Goal: Transaction & Acquisition: Book appointment/travel/reservation

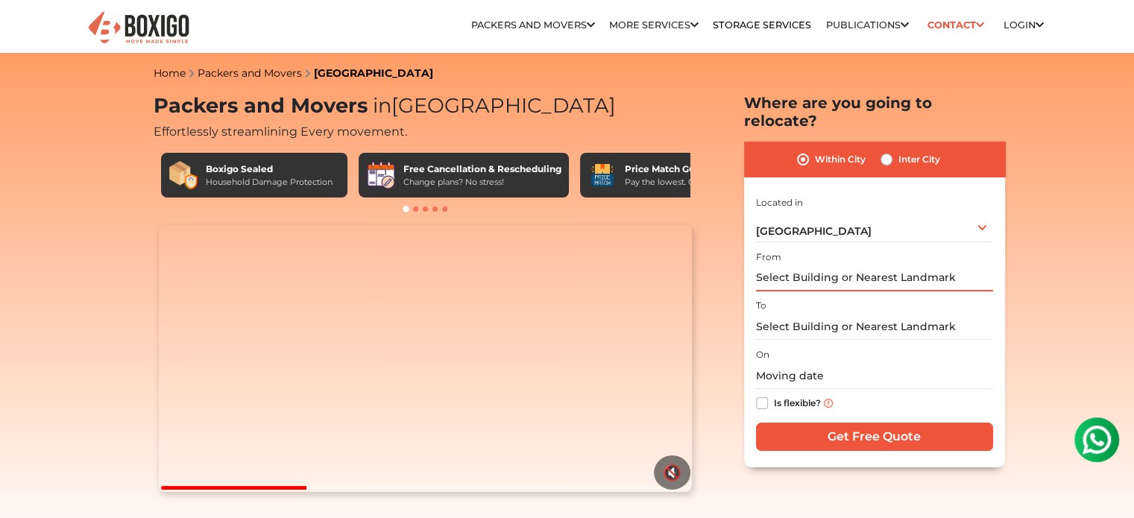
click at [770, 265] on input "text" at bounding box center [874, 278] width 237 height 26
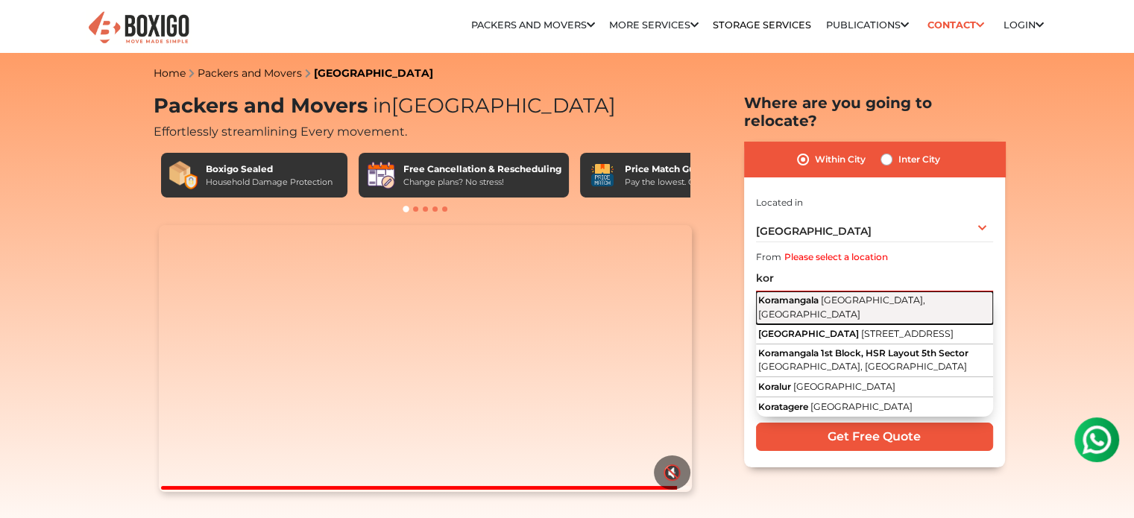
click at [825, 295] on span "[GEOGRAPHIC_DATA], [GEOGRAPHIC_DATA]" at bounding box center [841, 307] width 167 height 25
type input "[GEOGRAPHIC_DATA], [GEOGRAPHIC_DATA], [GEOGRAPHIC_DATA]"
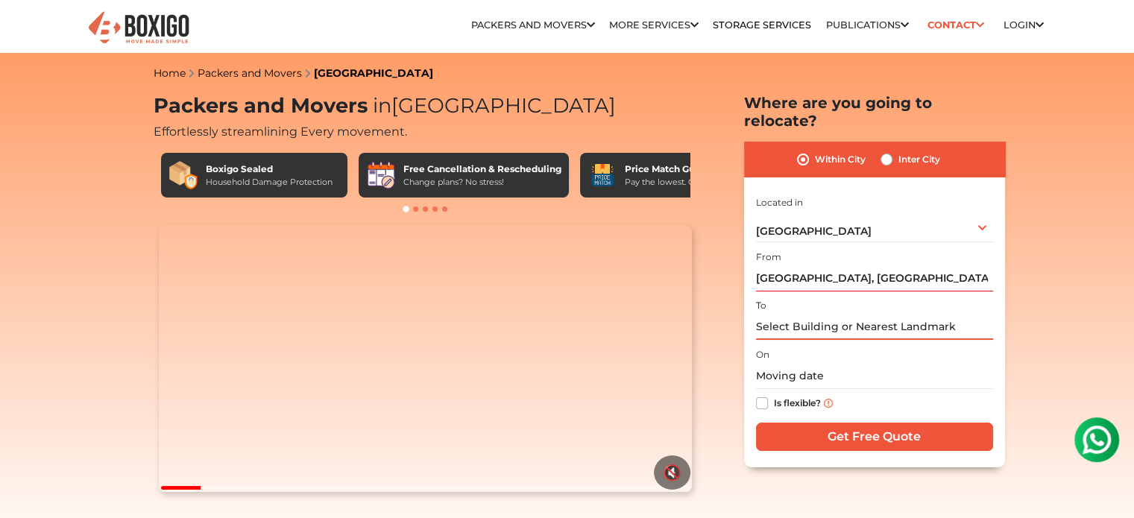
click at [788, 314] on input "text" at bounding box center [874, 327] width 237 height 26
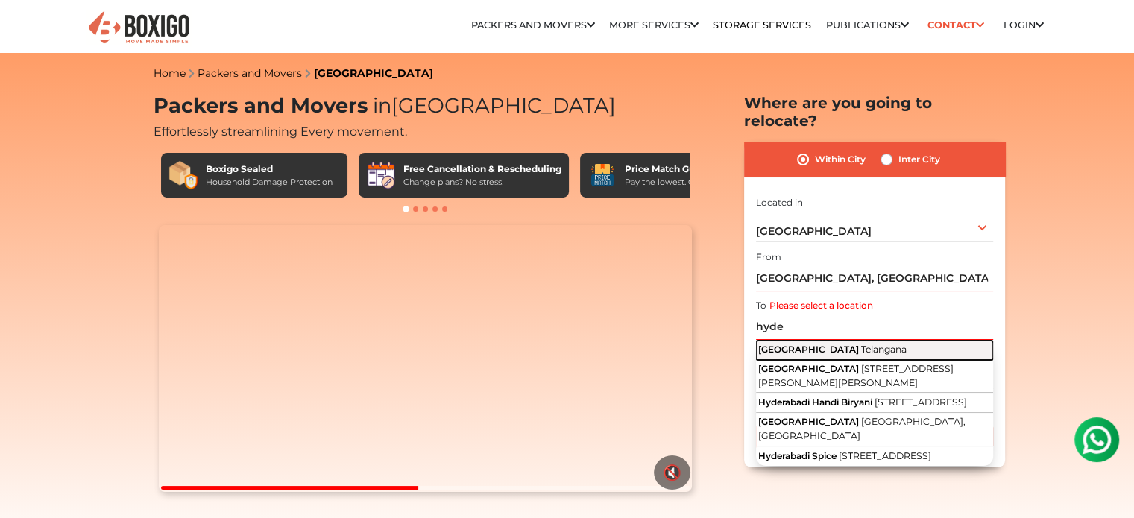
click at [803, 344] on span "[GEOGRAPHIC_DATA]" at bounding box center [808, 349] width 101 height 11
type input "[GEOGRAPHIC_DATA], [GEOGRAPHIC_DATA]"
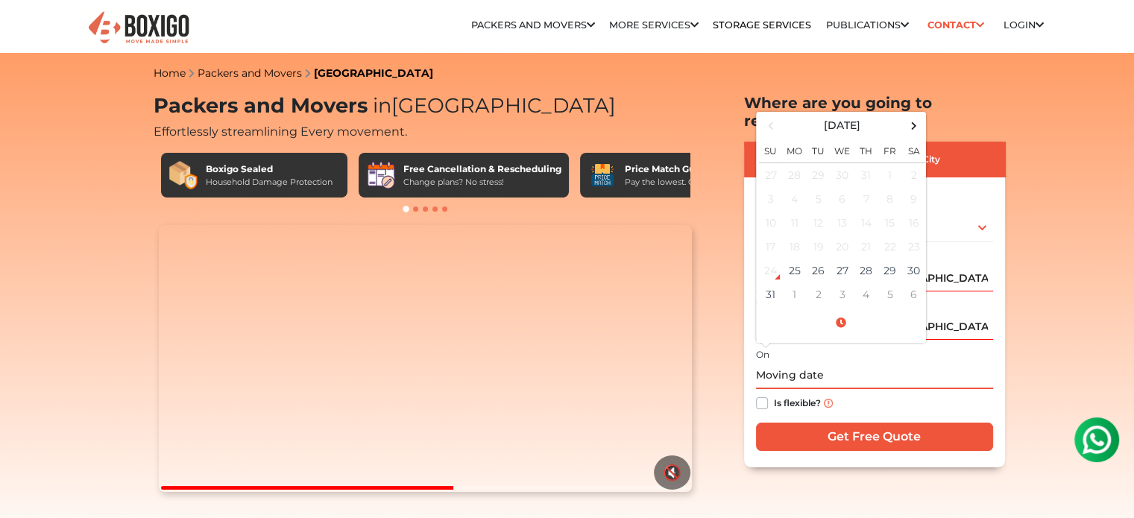
click at [779, 363] on input "text" at bounding box center [874, 376] width 237 height 26
click at [910, 259] on td "30" at bounding box center [914, 271] width 24 height 24
type input "[DATE] 12:00 AM"
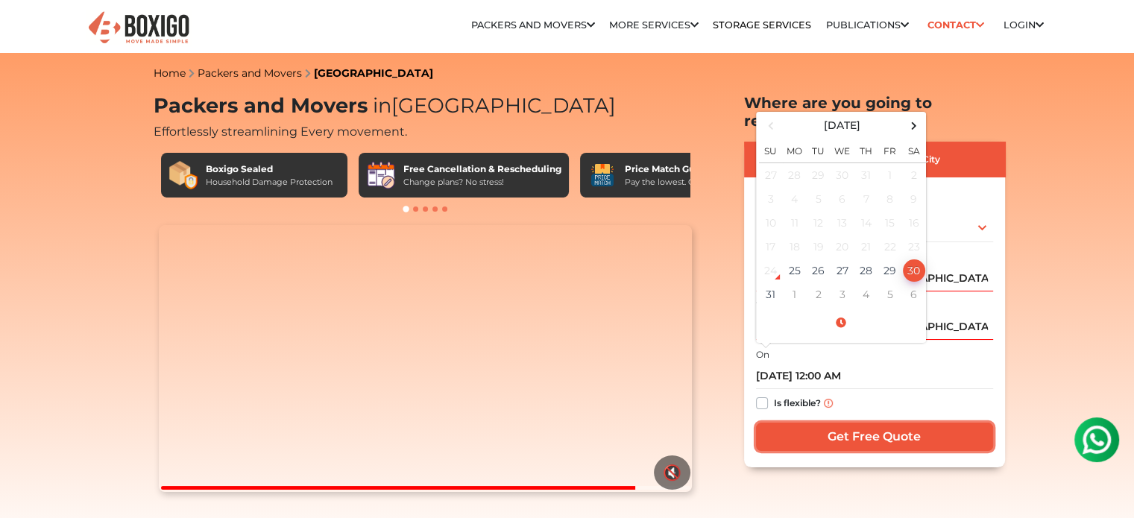
click at [814, 423] on input "Get Free Quote" at bounding box center [874, 437] width 237 height 28
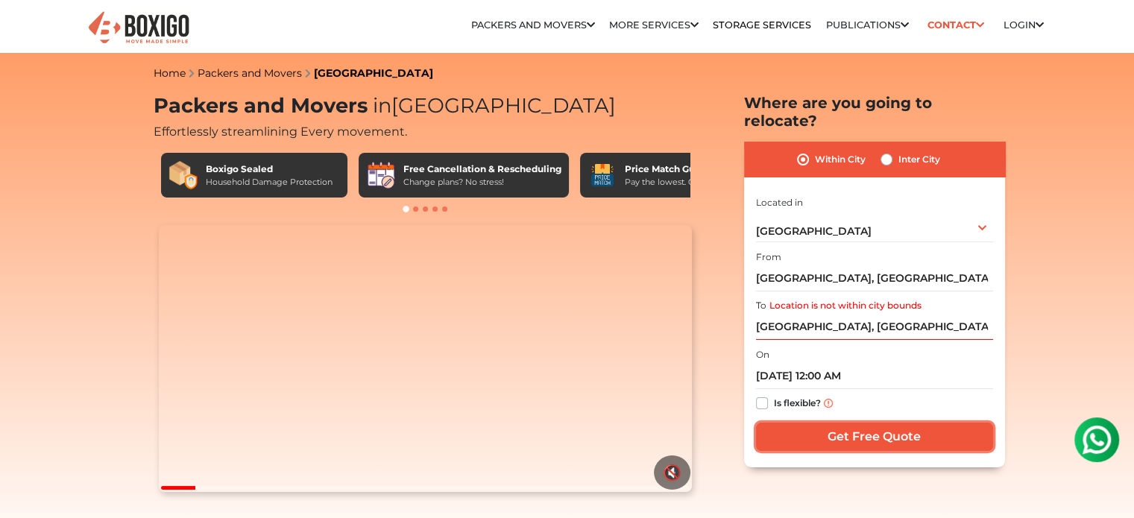
click at [814, 423] on input "Get Free Quote" at bounding box center [874, 437] width 237 height 28
click at [757, 389] on div "Is flexible?" at bounding box center [874, 403] width 237 height 29
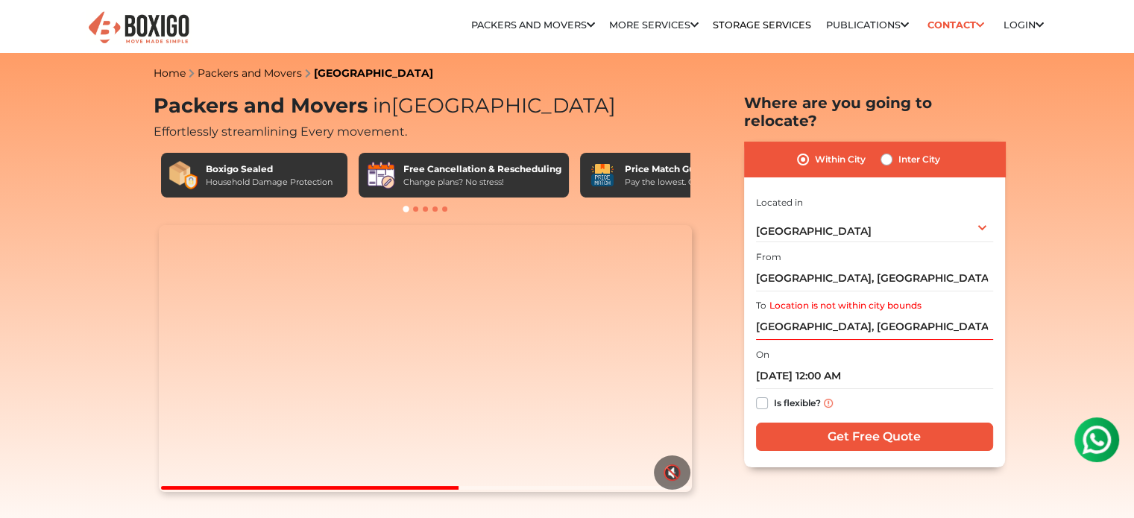
click at [811, 324] on div "I am shifting my 1 BHK 2 BHK 3 BHK 3 + BHK FEW ITEMS FEW ITEMS 1 BHK 2 BHK 3 BH…" at bounding box center [874, 324] width 237 height 262
click at [810, 314] on input "[GEOGRAPHIC_DATA], [GEOGRAPHIC_DATA]" at bounding box center [874, 327] width 237 height 26
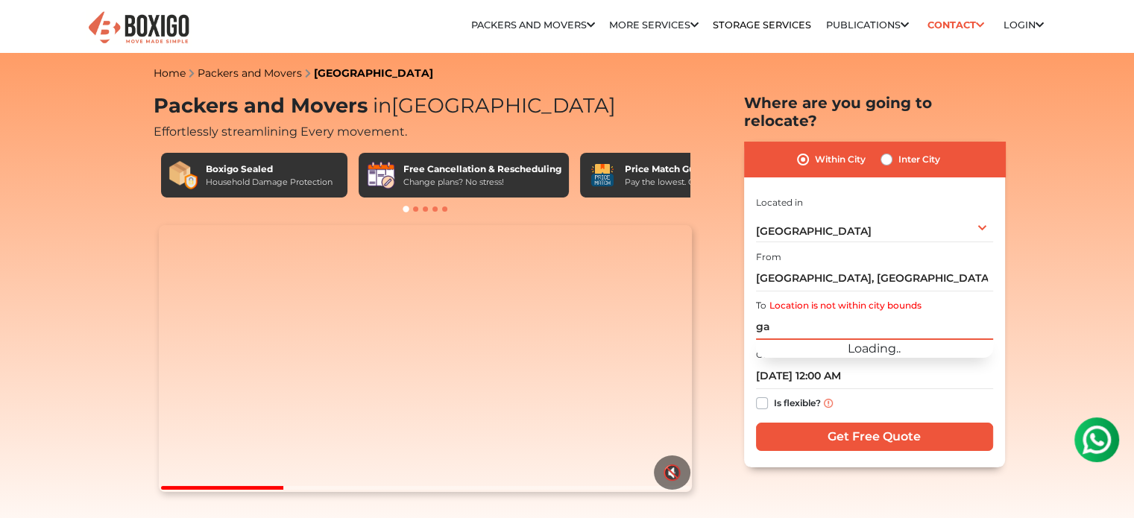
type input "g"
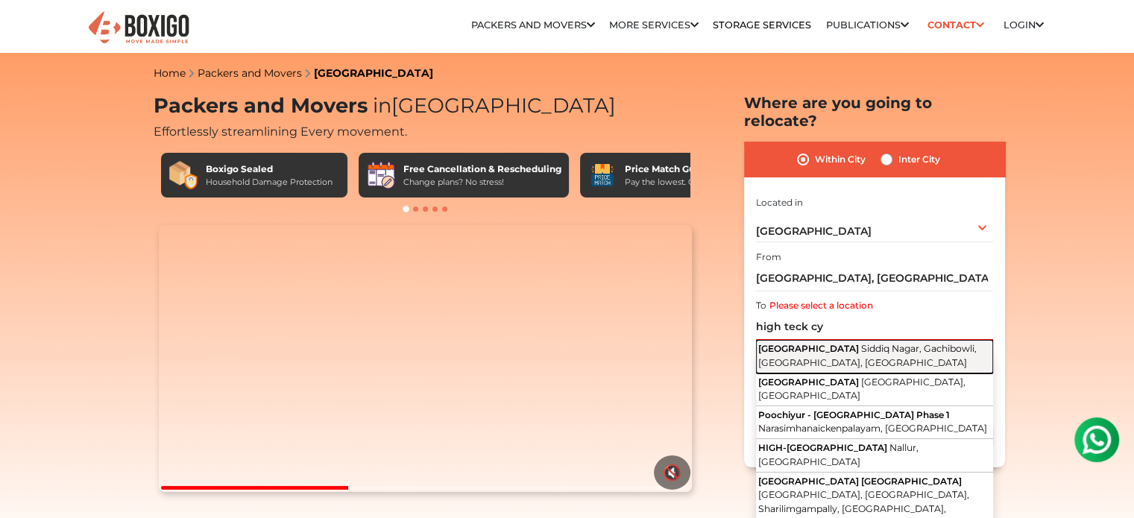
click at [870, 340] on button "High tech City [GEOGRAPHIC_DATA], [GEOGRAPHIC_DATA], [GEOGRAPHIC_DATA], [GEOGRA…" at bounding box center [874, 357] width 237 height 34
type input "[GEOGRAPHIC_DATA], [GEOGRAPHIC_DATA], [GEOGRAPHIC_DATA], [GEOGRAPHIC_DATA], [GE…"
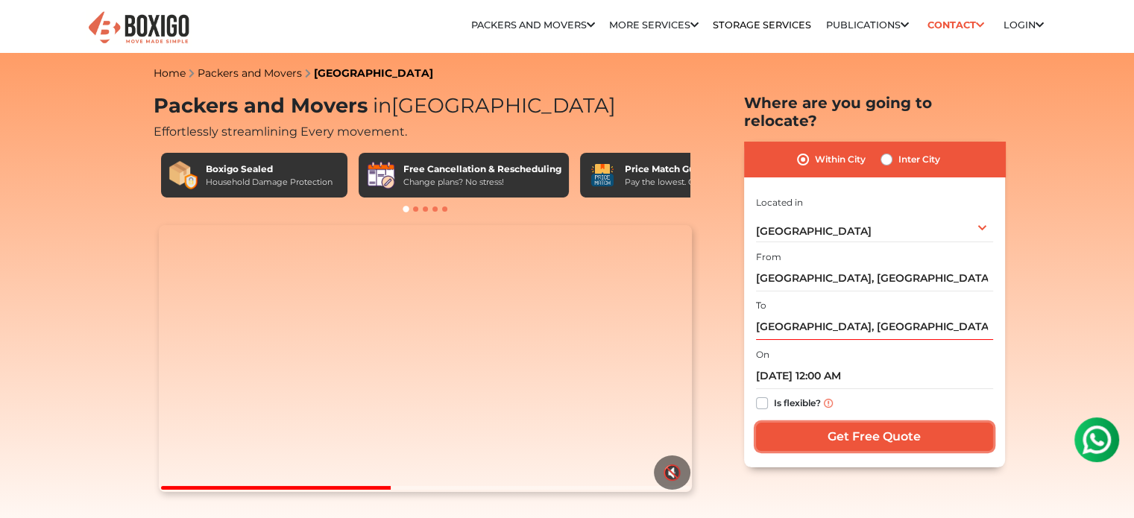
click at [833, 423] on input "Get Free Quote" at bounding box center [874, 437] width 237 height 28
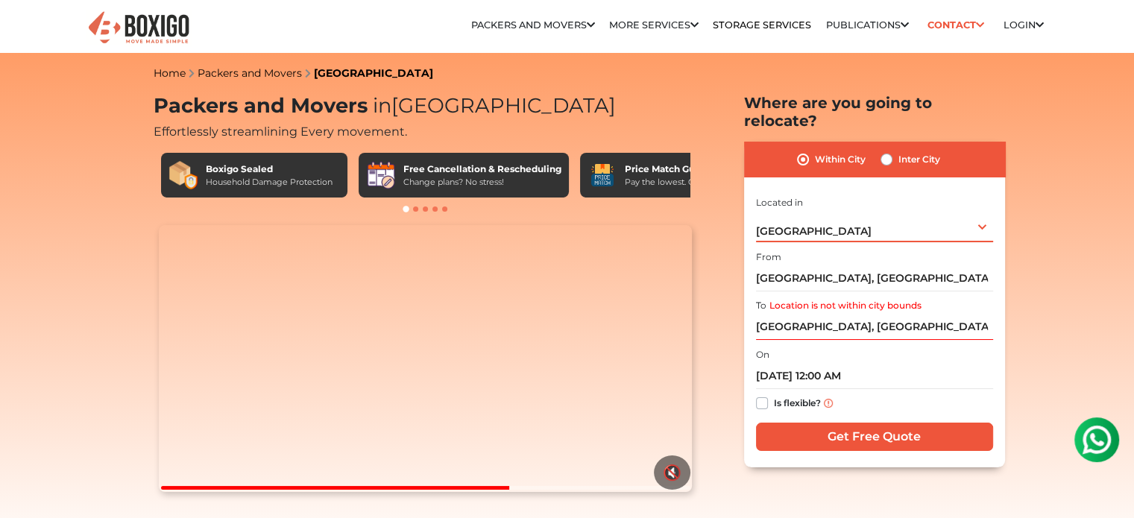
click at [769, 224] on span "[GEOGRAPHIC_DATA]" at bounding box center [814, 230] width 116 height 13
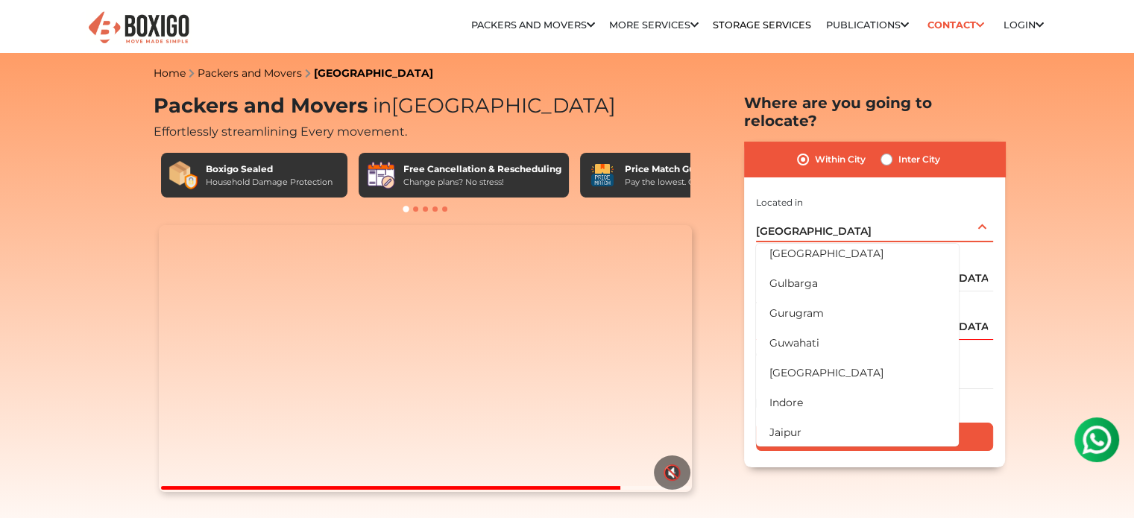
scroll to position [253, 0]
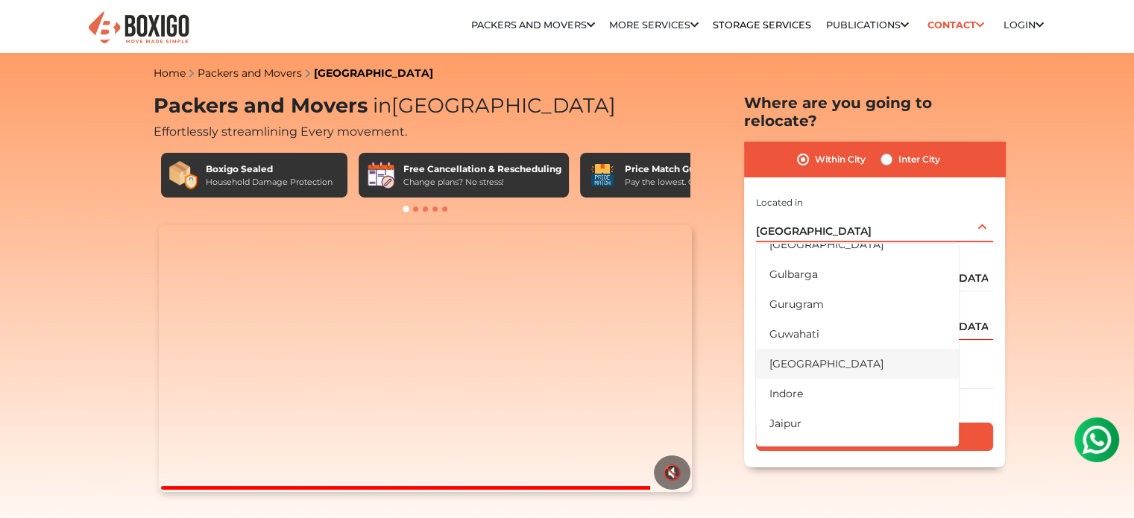
click at [819, 349] on li "[GEOGRAPHIC_DATA]" at bounding box center [857, 364] width 203 height 30
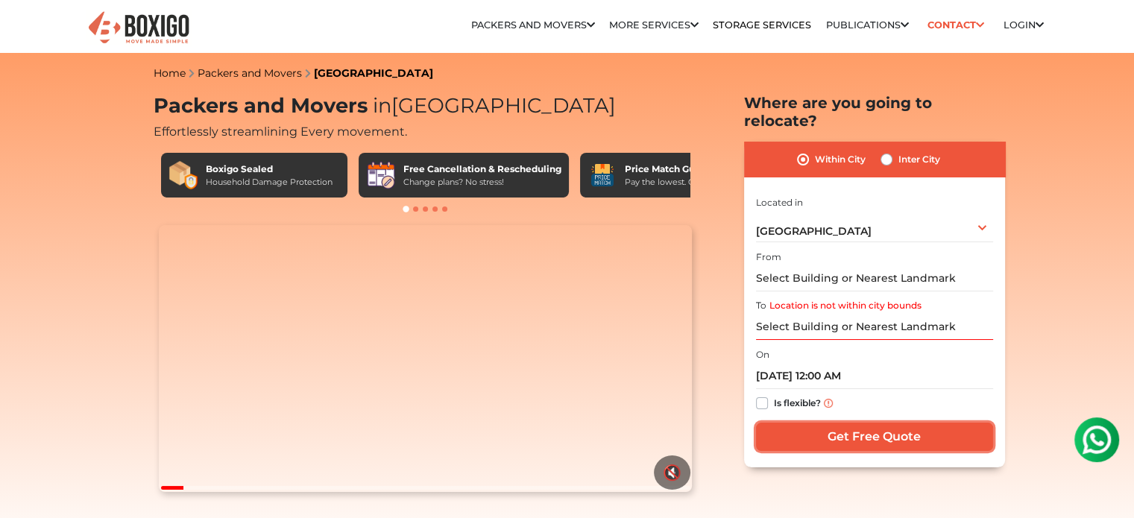
click at [835, 423] on input "Get Free Quote" at bounding box center [874, 437] width 237 height 28
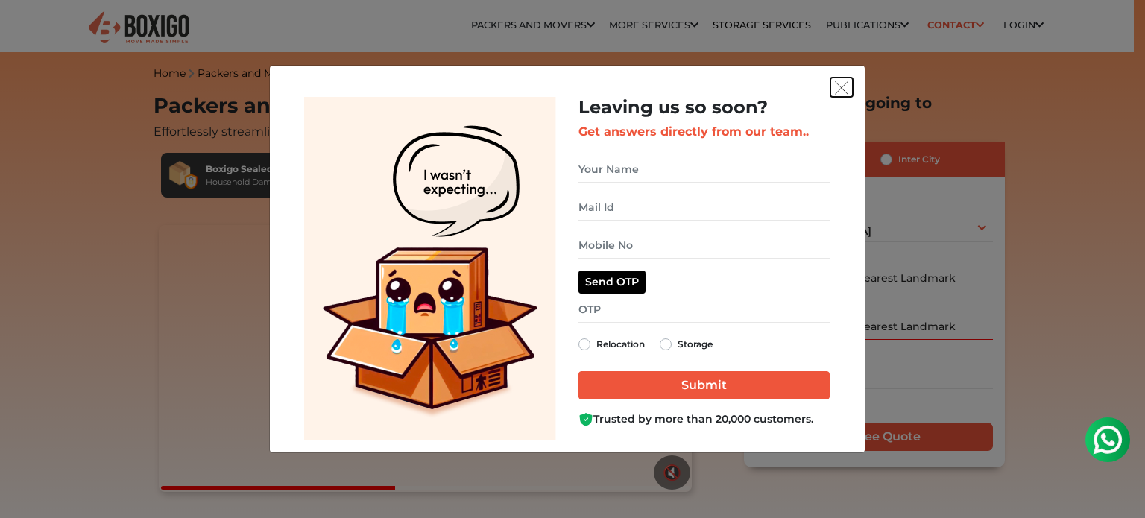
click at [843, 86] on img "get free quote dialog" at bounding box center [841, 87] width 13 height 13
